Goal: Information Seeking & Learning: Learn about a topic

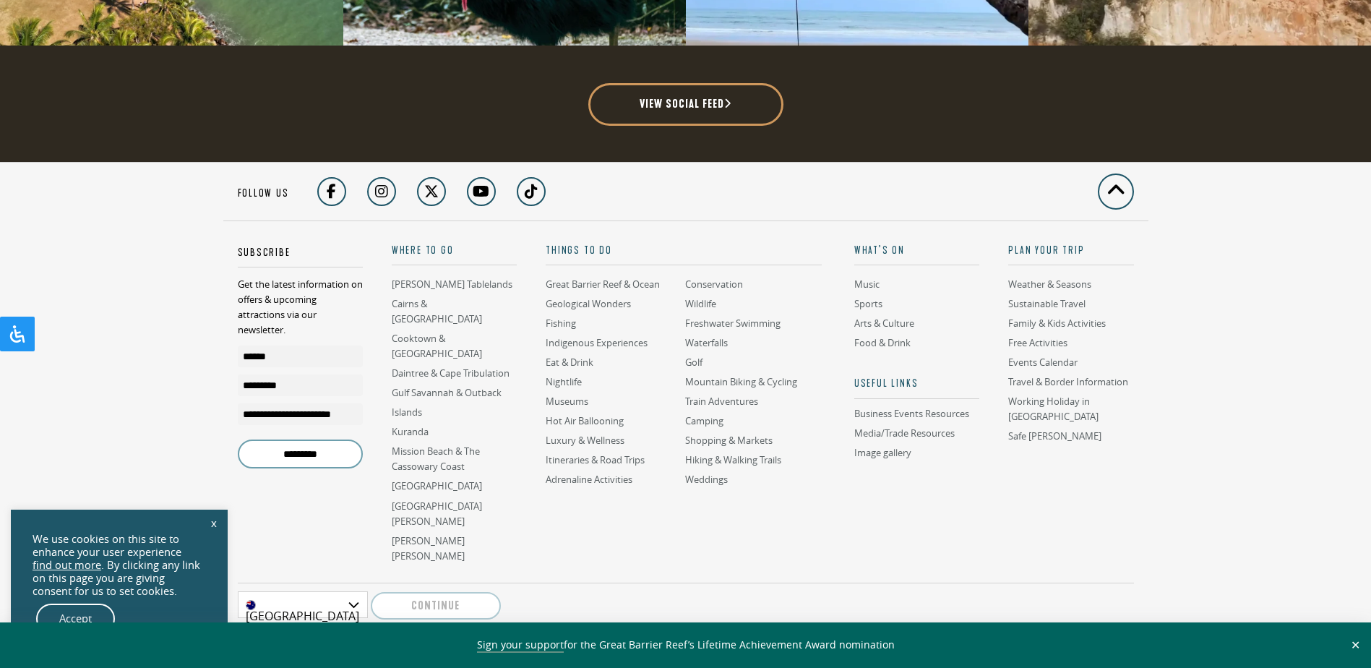
scroll to position [3901, 0]
click at [82, 611] on link "Accept" at bounding box center [75, 619] width 79 height 30
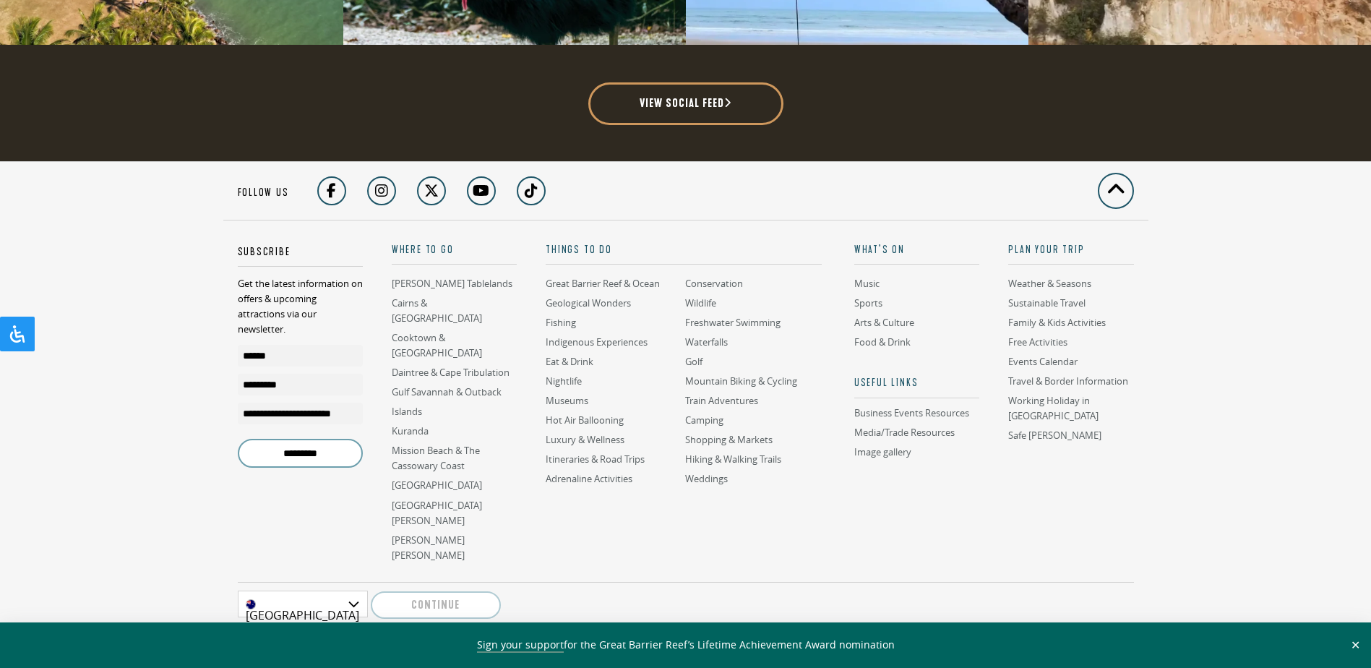
click at [352, 591] on div "[GEOGRAPHIC_DATA]" at bounding box center [303, 604] width 130 height 27
click at [1114, 179] on icon at bounding box center [1116, 191] width 19 height 24
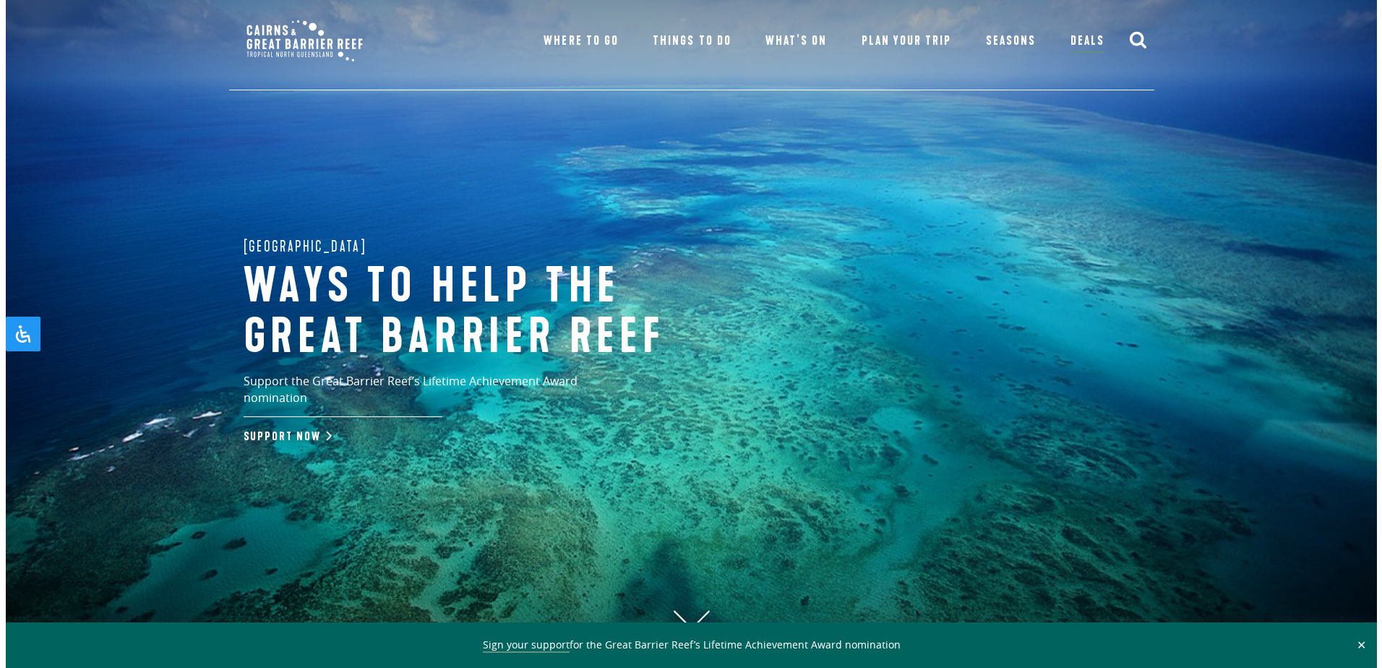
scroll to position [0, 0]
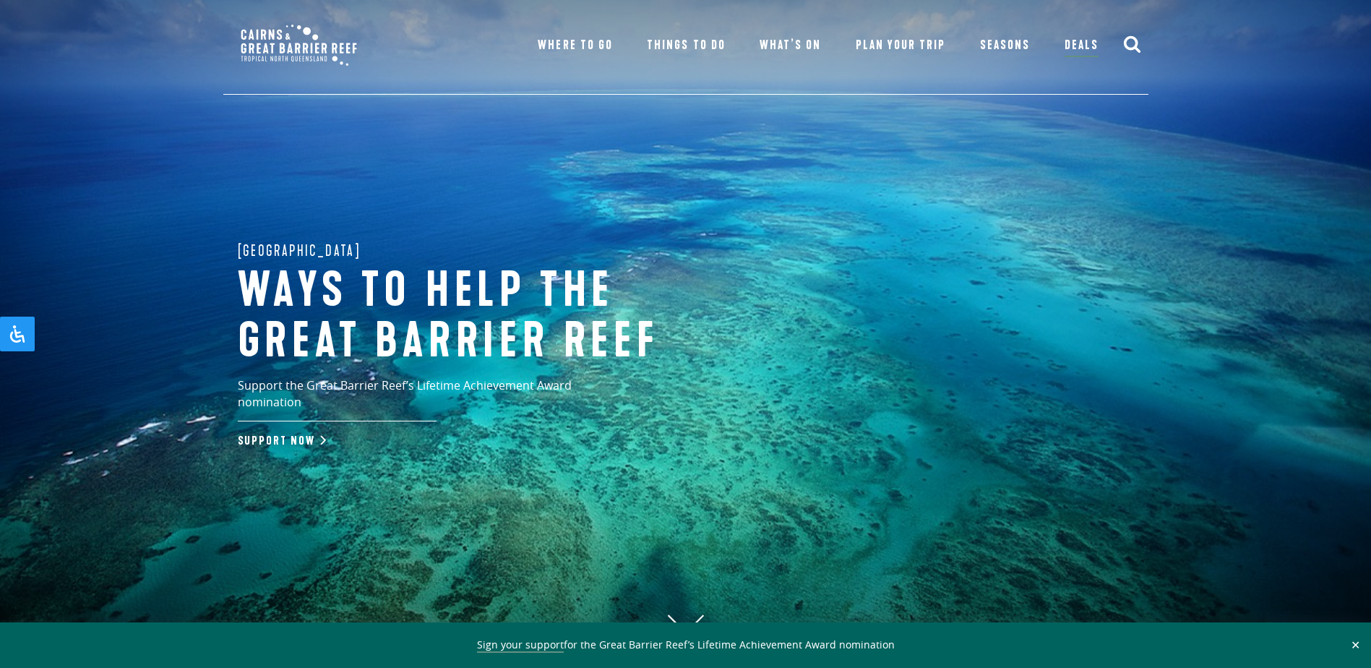
click at [1127, 38] on use "submit" at bounding box center [1131, 44] width 17 height 17
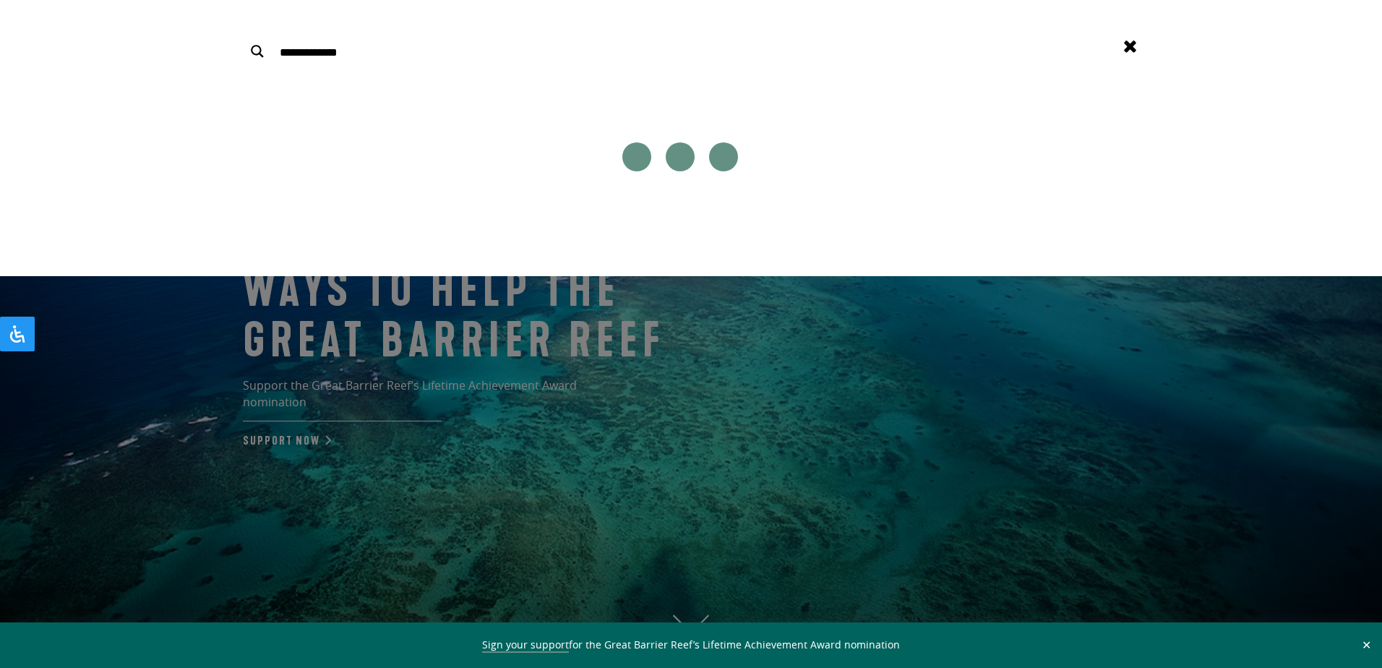
type input "**********"
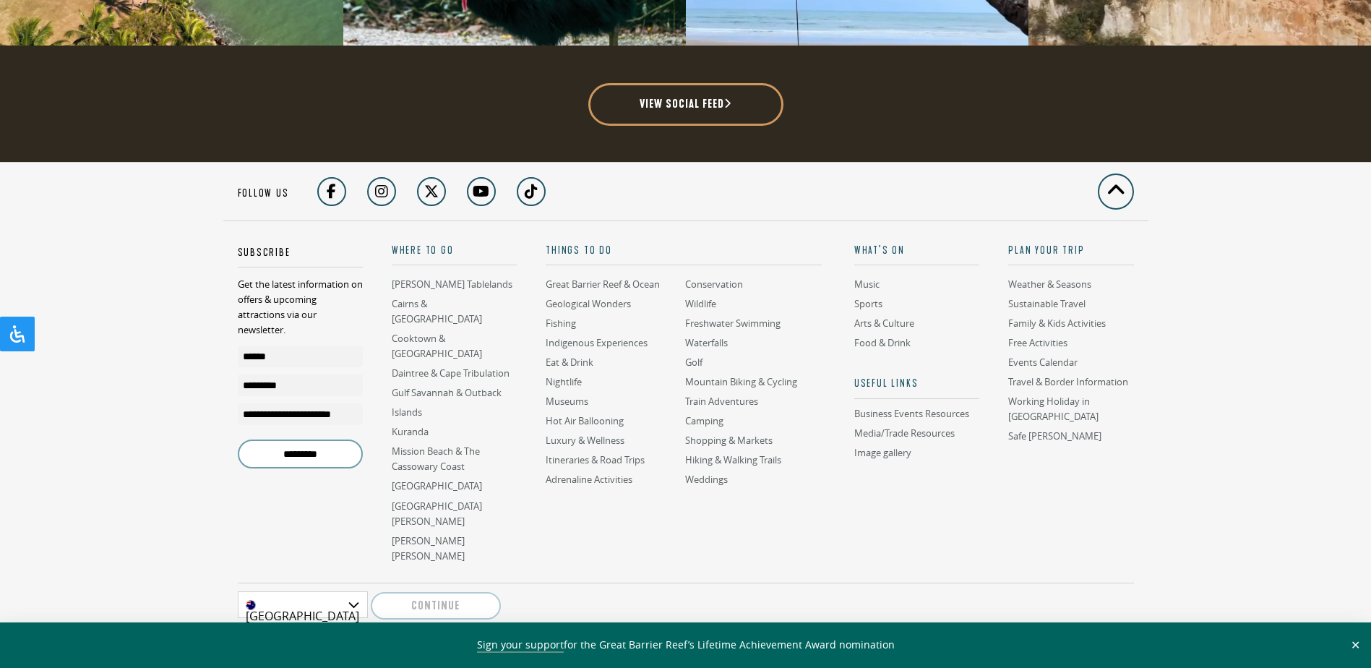
scroll to position [3901, 0]
click at [404, 647] on link "About" at bounding box center [419, 657] width 41 height 20
